Goal: Leave review/rating

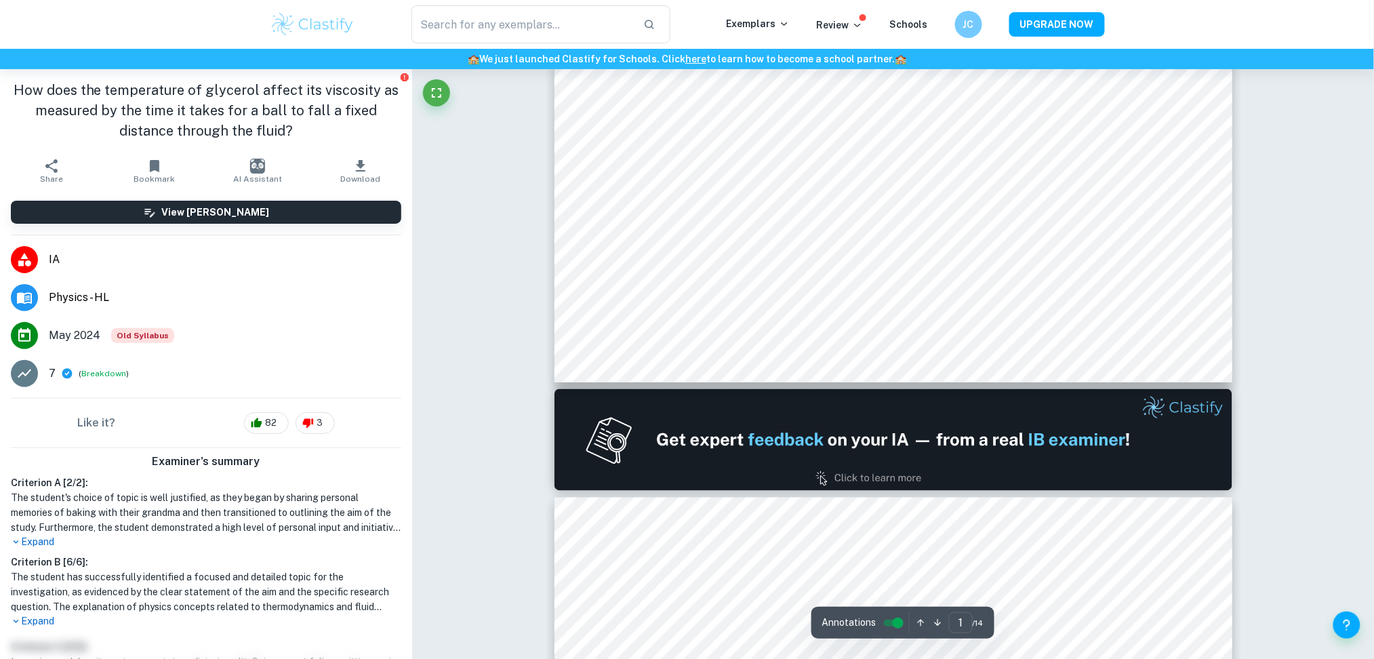
scroll to position [1027, 0]
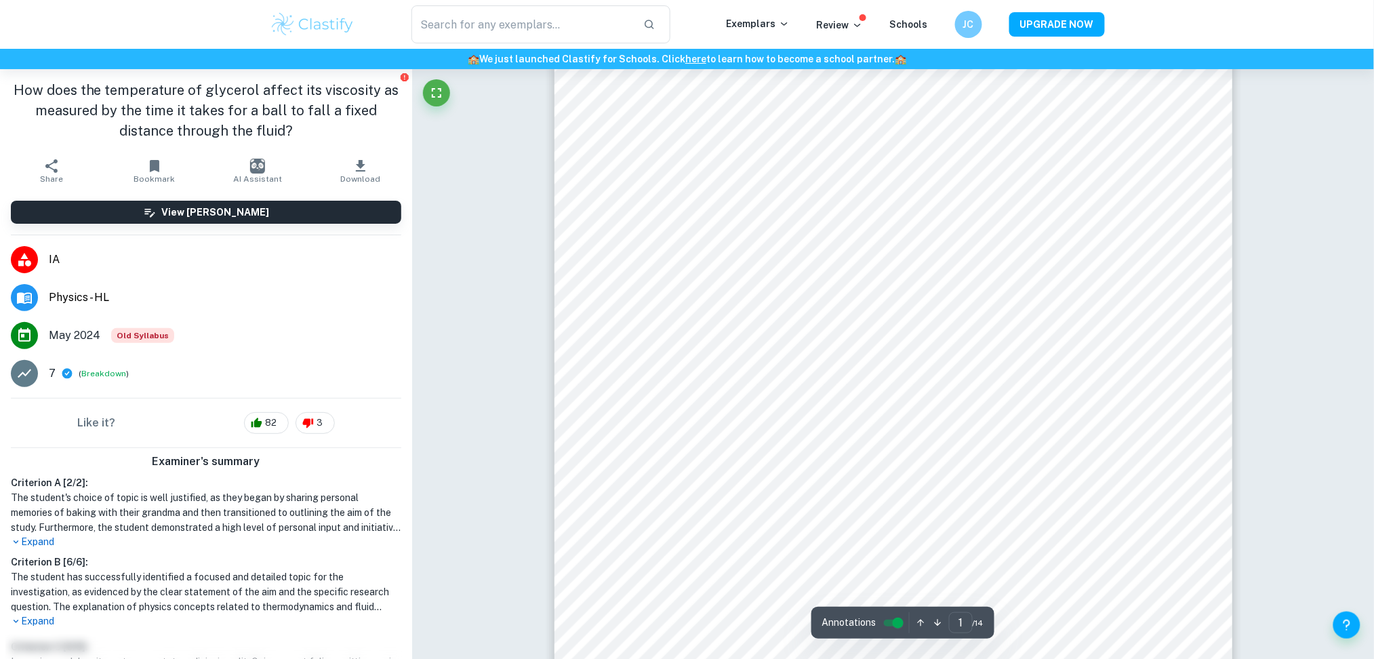
type input "2"
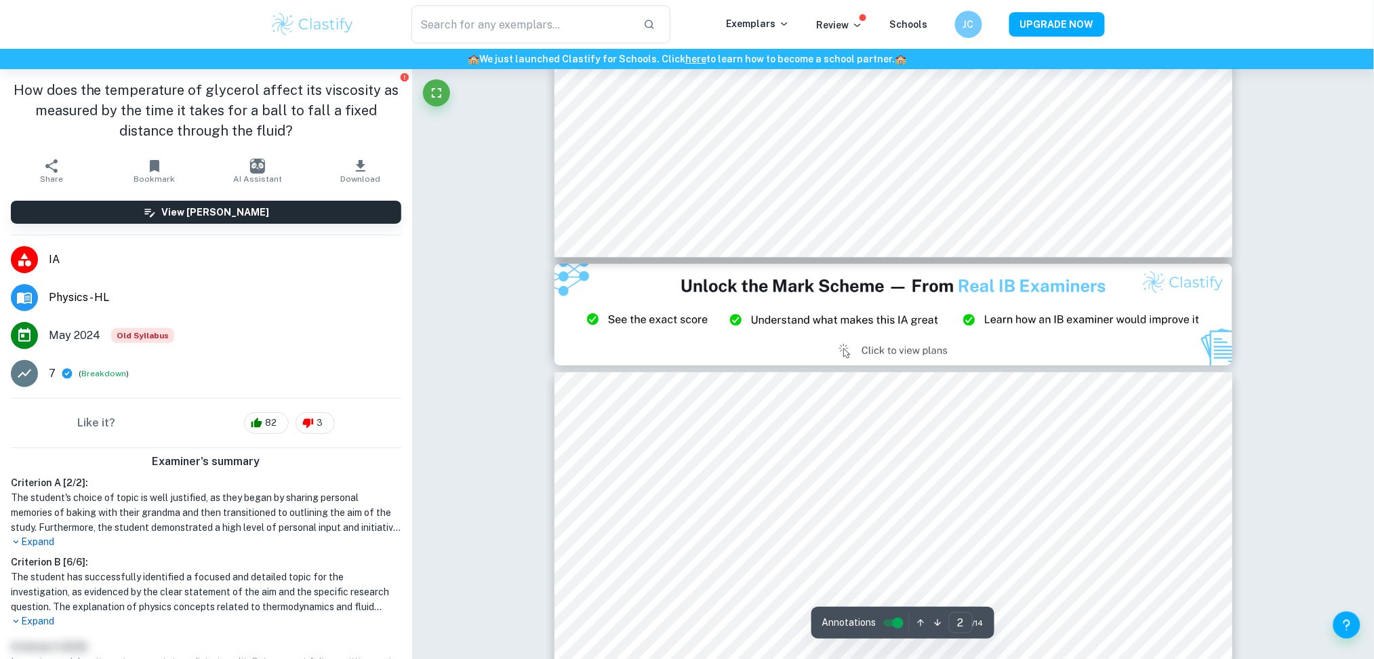
type input "3"
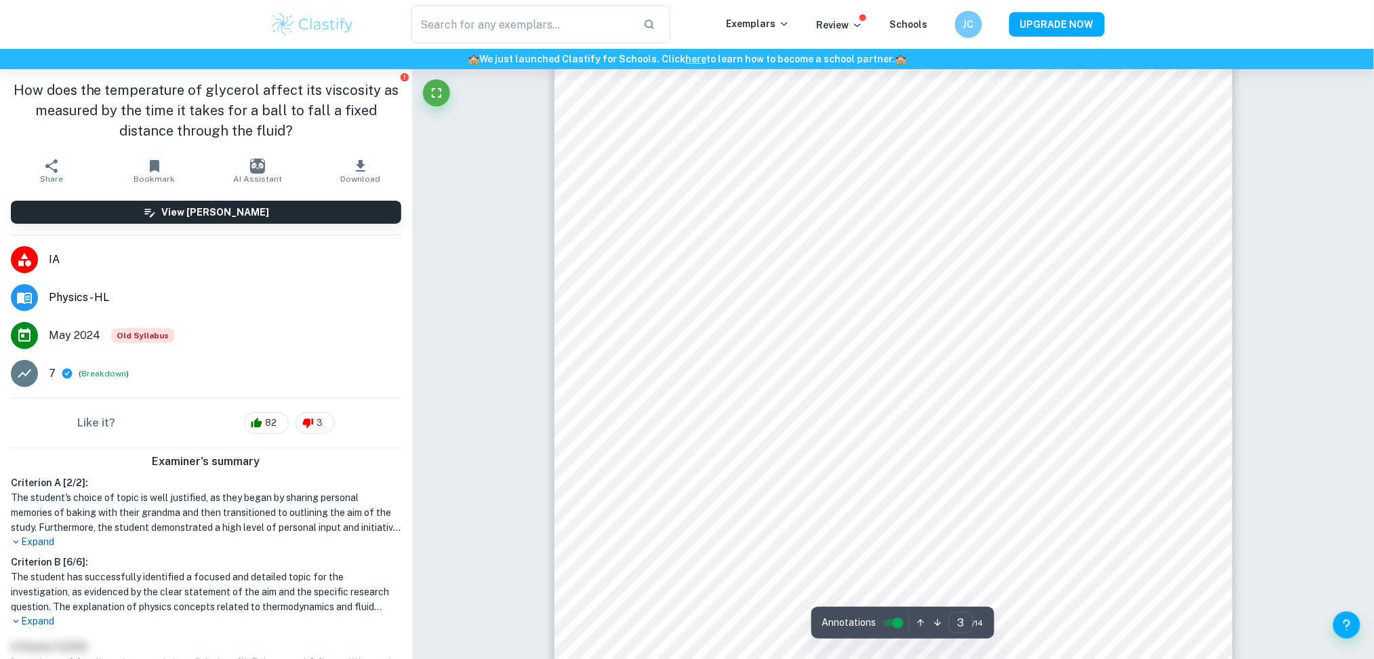
scroll to position [2044, 0]
